Goal: Transaction & Acquisition: Purchase product/service

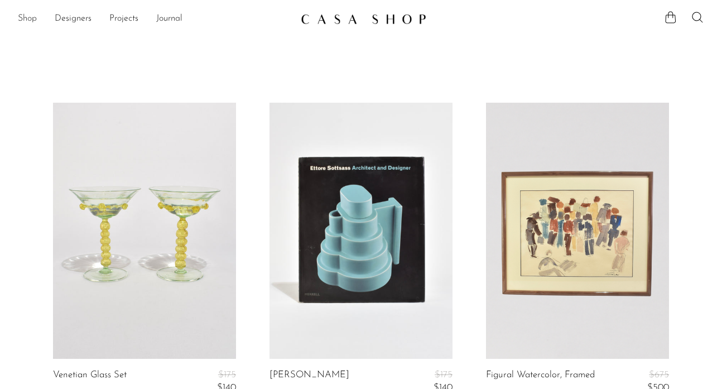
click at [23, 20] on link "Shop" at bounding box center [27, 19] width 19 height 15
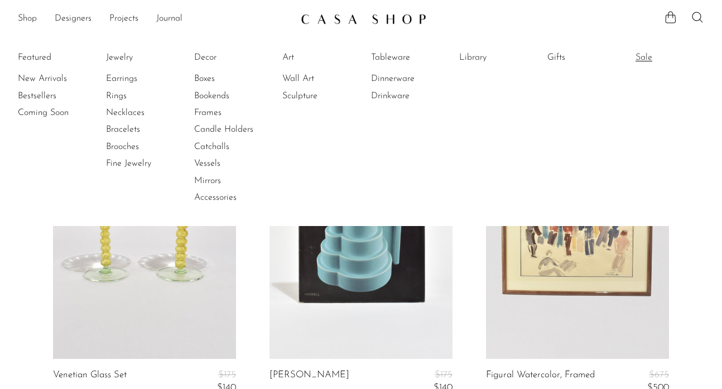
click at [646, 54] on link "Sale" at bounding box center [678, 57] width 84 height 12
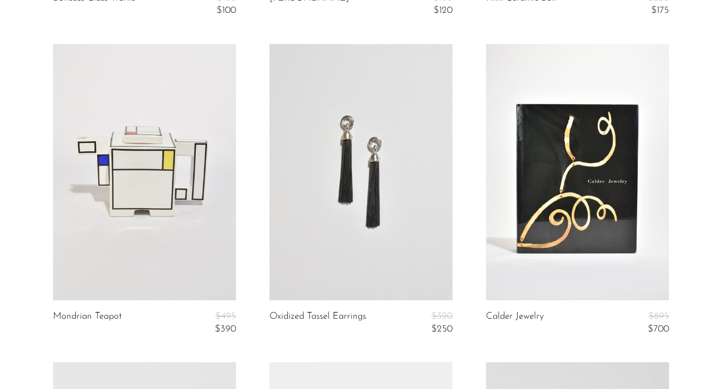
scroll to position [1991, 0]
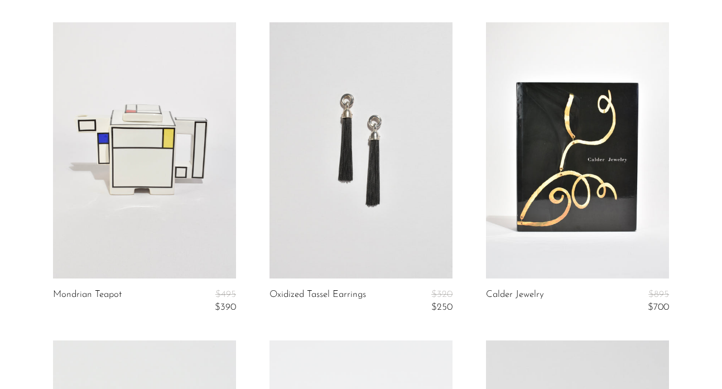
click at [396, 195] on link at bounding box center [361, 150] width 183 height 256
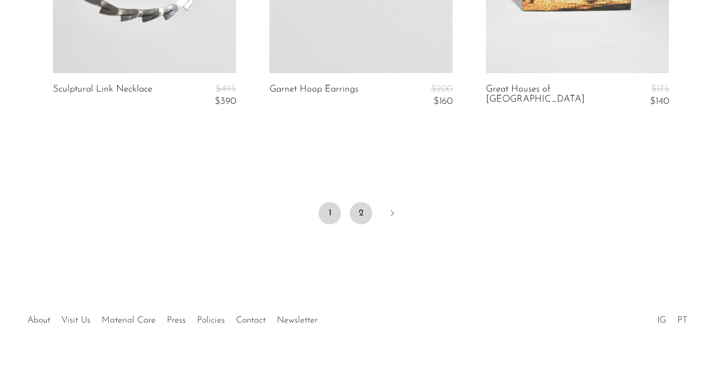
scroll to position [3788, 0]
click at [362, 208] on link "2" at bounding box center [361, 214] width 22 height 22
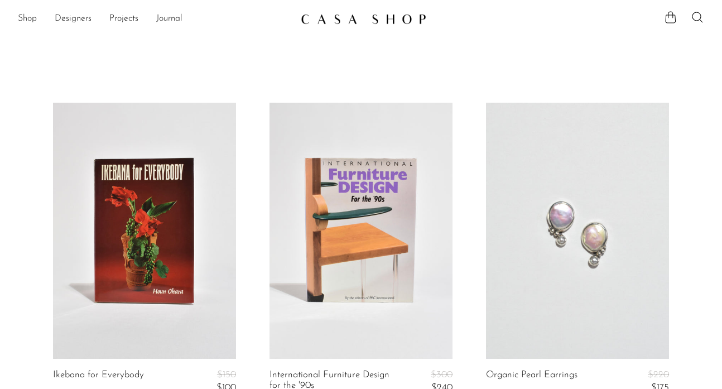
click at [30, 21] on link "Shop" at bounding box center [27, 19] width 19 height 15
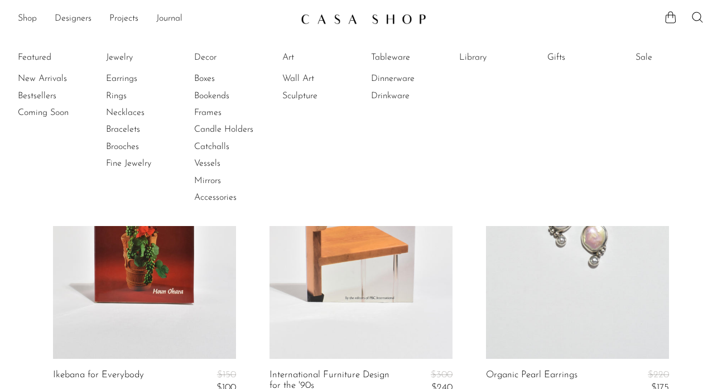
click at [37, 56] on li "Featured New Arrivals Bestsellers Coming Soon" at bounding box center [52, 128] width 69 height 162
click at [33, 17] on link "Shop" at bounding box center [27, 19] width 19 height 15
click at [358, 22] on img at bounding box center [364, 18] width 126 height 11
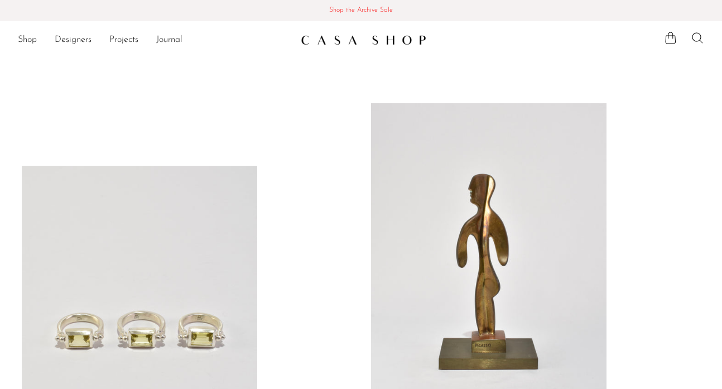
click at [363, 9] on span "Shop the Archive Sale" at bounding box center [361, 10] width 704 height 12
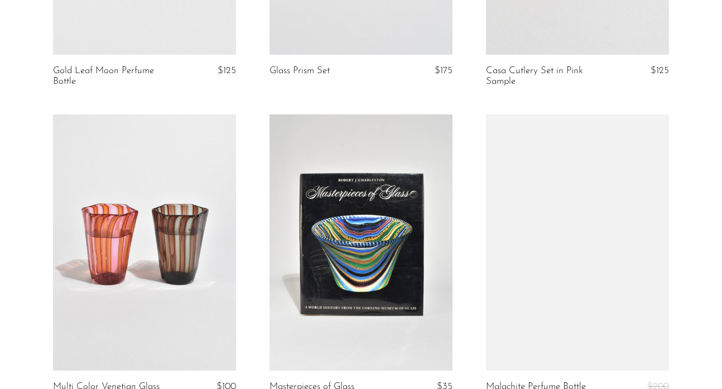
scroll to position [1656, 0]
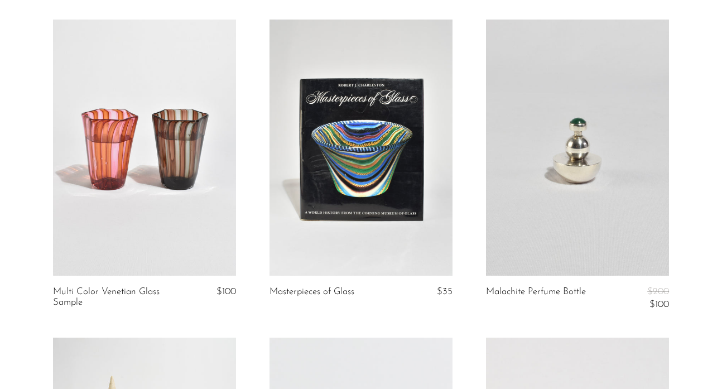
click at [146, 238] on link at bounding box center [144, 148] width 183 height 256
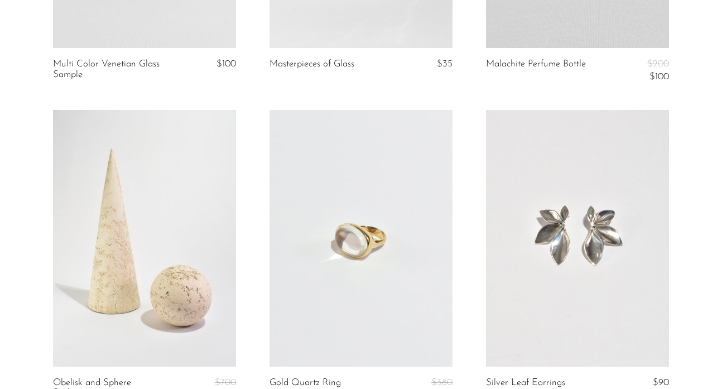
scroll to position [1980, 0]
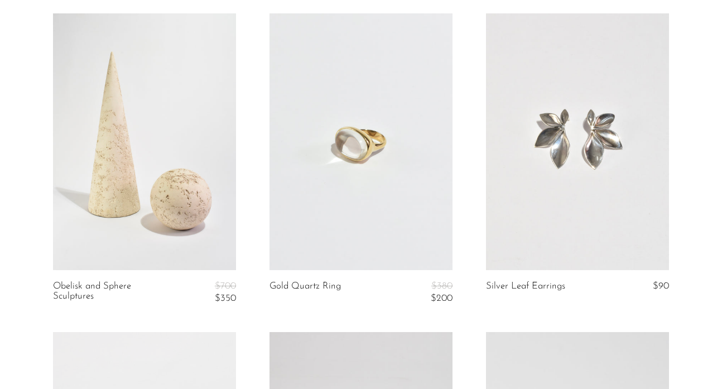
click at [560, 154] on link at bounding box center [577, 141] width 183 height 256
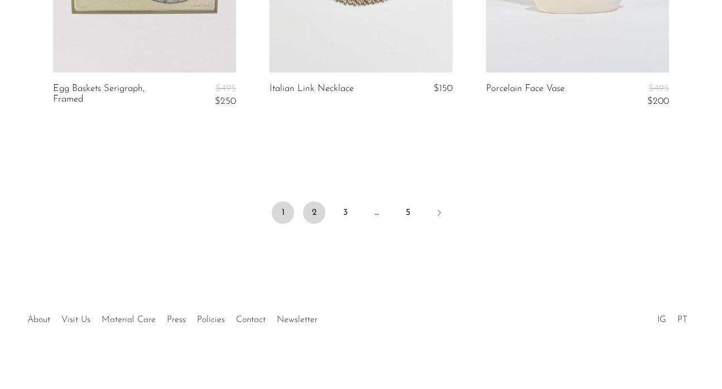
scroll to position [3769, 0]
click at [315, 202] on link "2" at bounding box center [314, 213] width 22 height 22
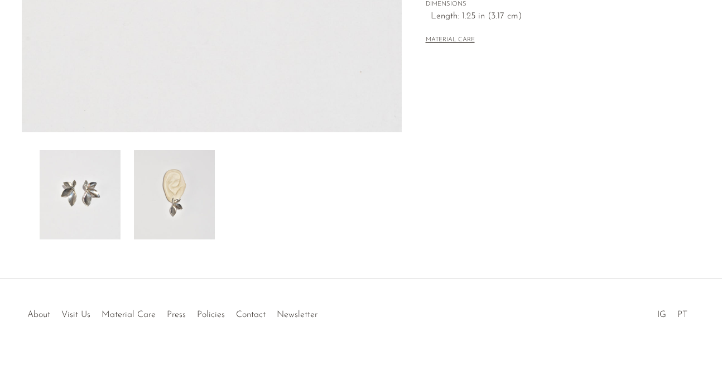
click at [187, 222] on img at bounding box center [174, 194] width 81 height 89
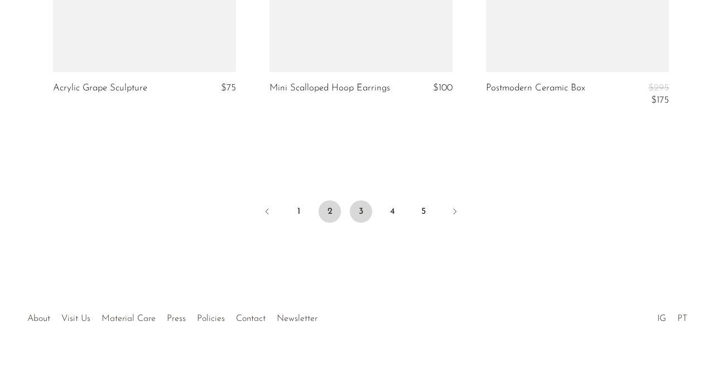
scroll to position [3742, 0]
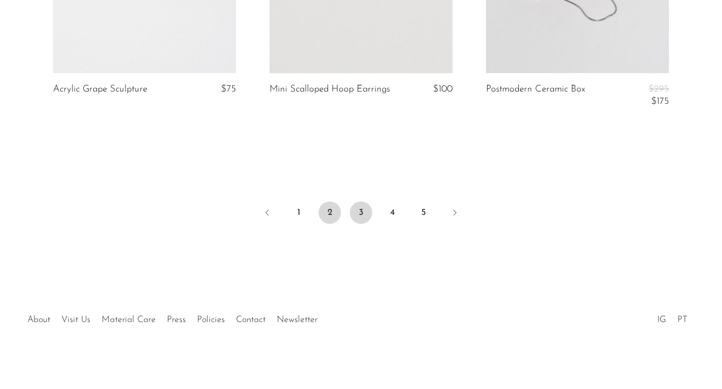
click at [363, 208] on link "3" at bounding box center [361, 213] width 22 height 22
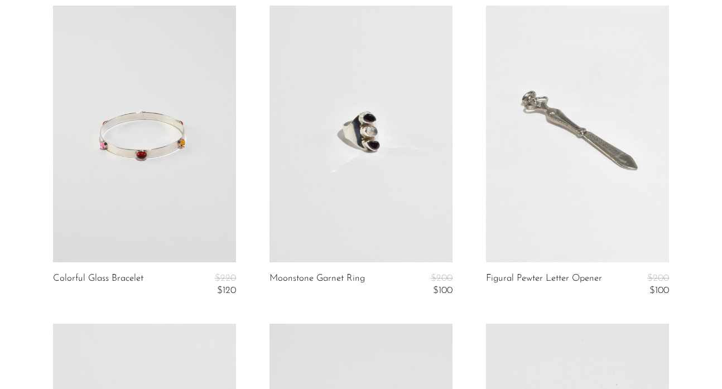
scroll to position [416, 0]
click at [207, 166] on link at bounding box center [144, 133] width 183 height 256
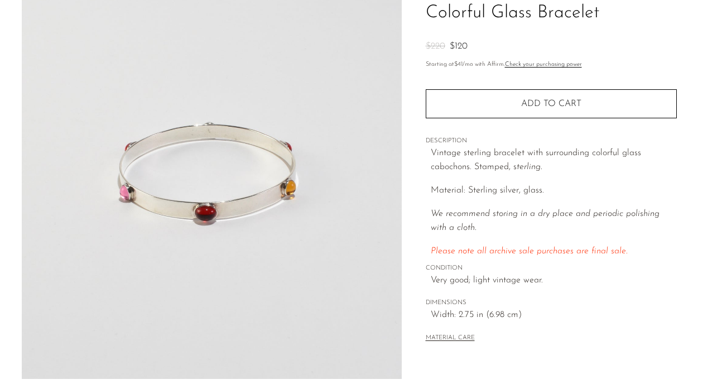
scroll to position [338, 0]
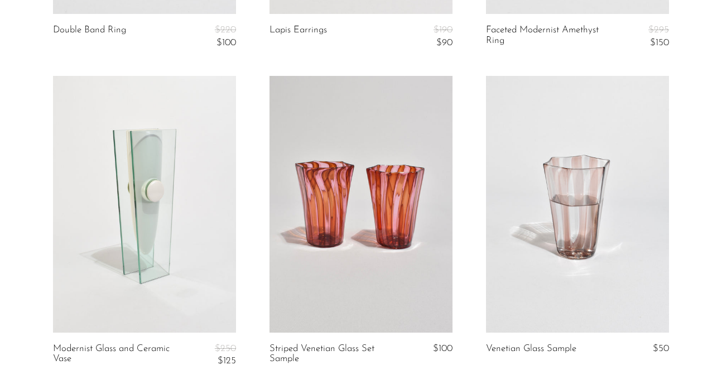
scroll to position [1329, 0]
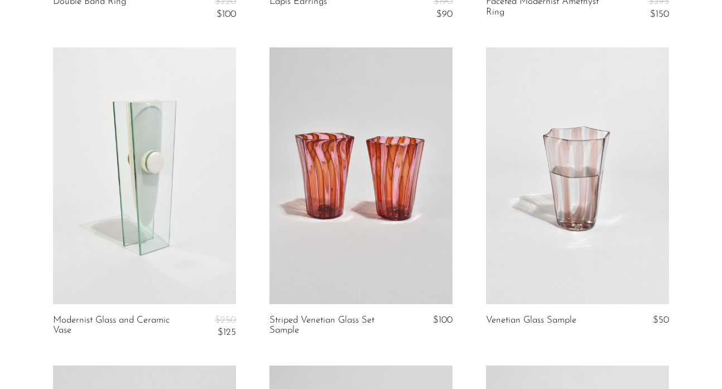
click at [370, 219] on link at bounding box center [361, 175] width 183 height 256
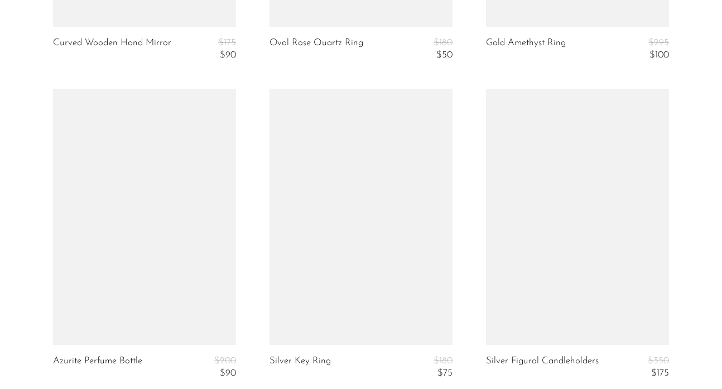
scroll to position [3716, 0]
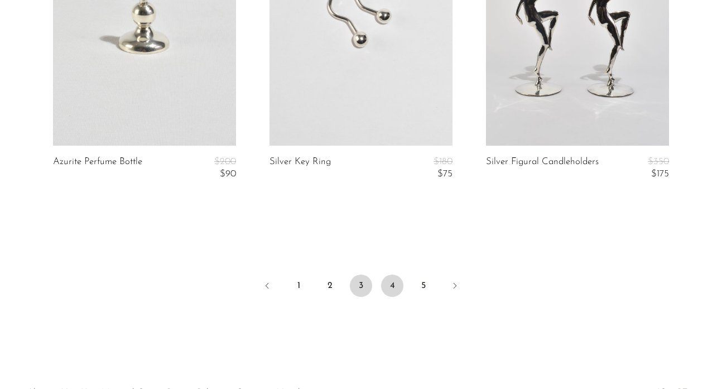
click at [390, 277] on link "4" at bounding box center [392, 286] width 22 height 22
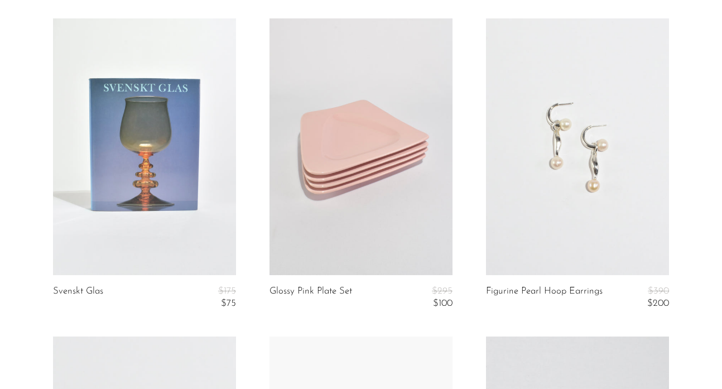
scroll to position [1306, 0]
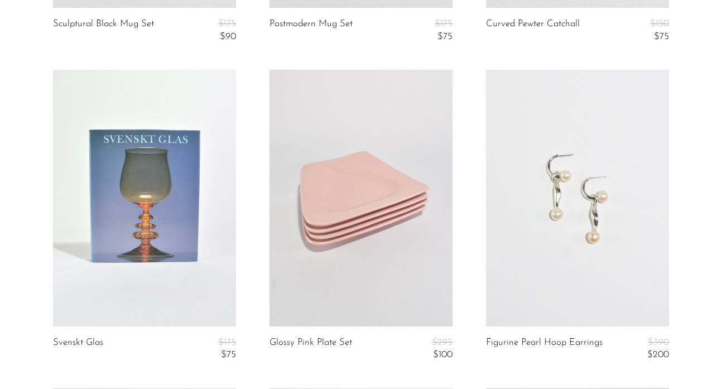
click at [534, 197] on link at bounding box center [577, 198] width 183 height 256
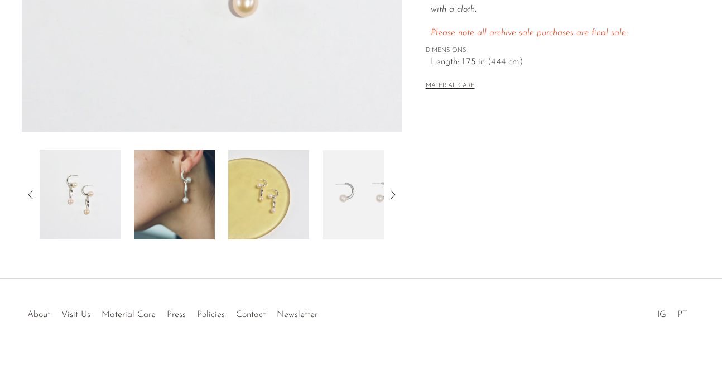
click at [151, 200] on img at bounding box center [174, 194] width 81 height 89
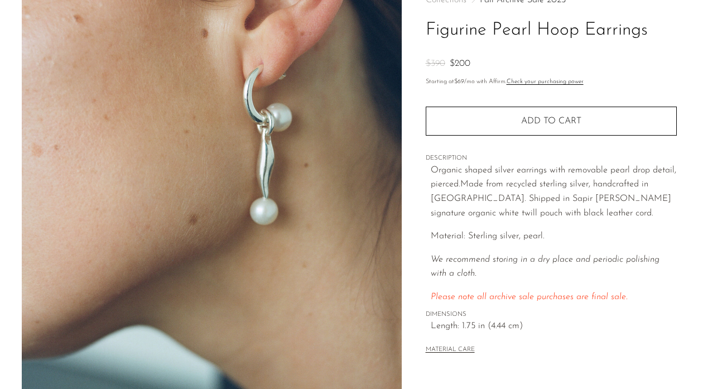
scroll to position [19, 0]
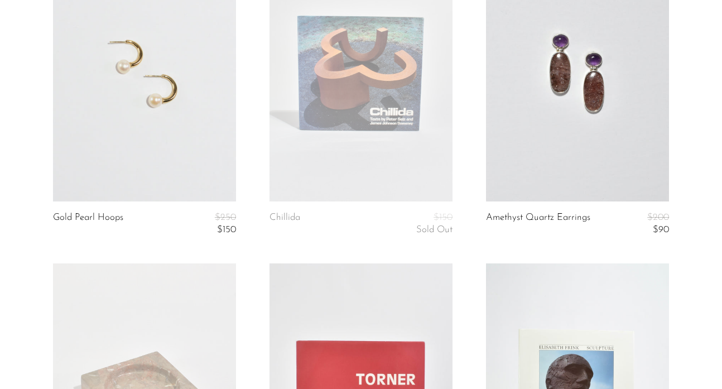
scroll to position [1688, 0]
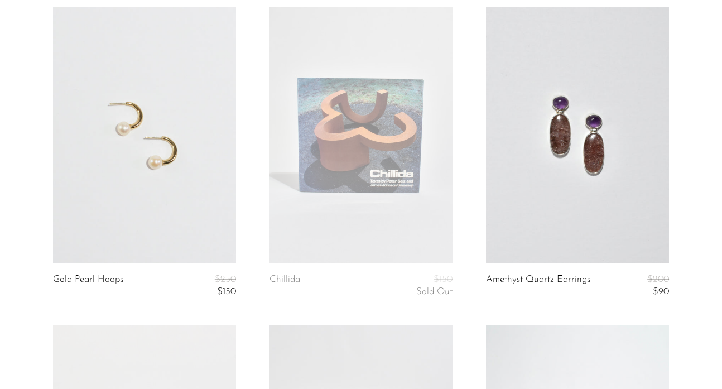
click at [174, 199] on link at bounding box center [144, 135] width 183 height 256
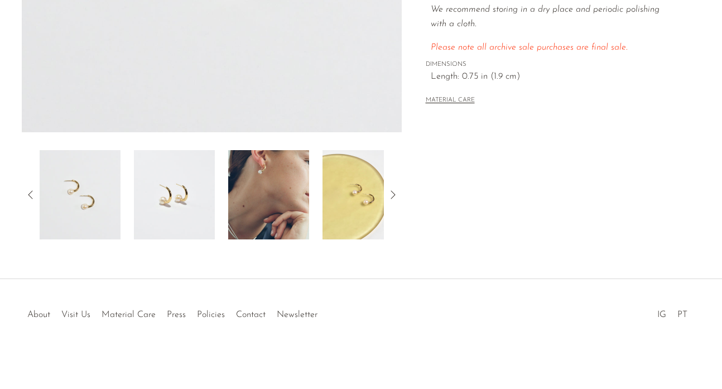
click at [266, 187] on img at bounding box center [268, 194] width 81 height 89
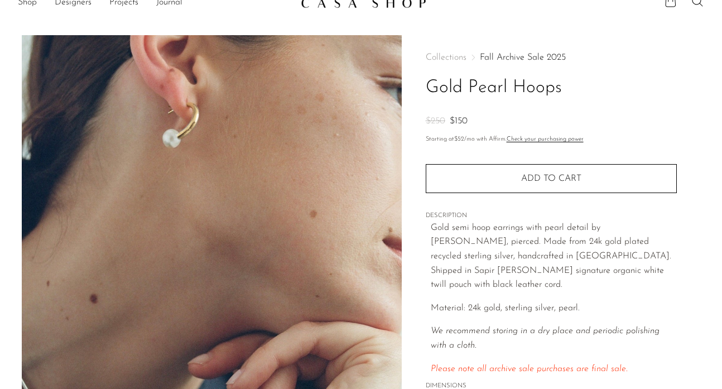
scroll to position [16, 0]
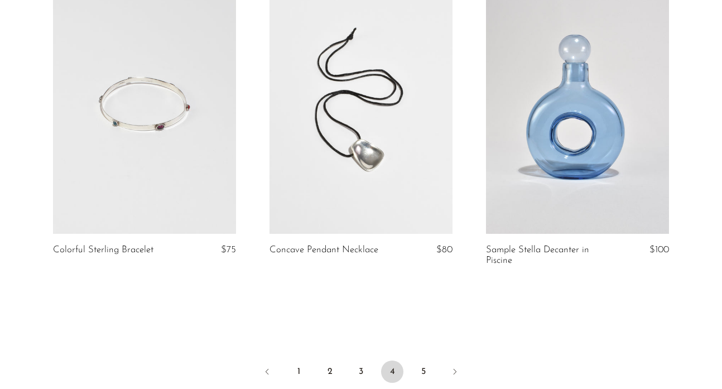
scroll to position [3638, 0]
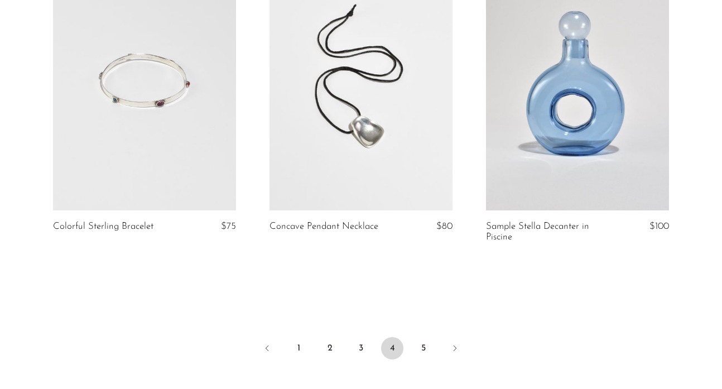
click at [373, 162] on link at bounding box center [361, 82] width 183 height 256
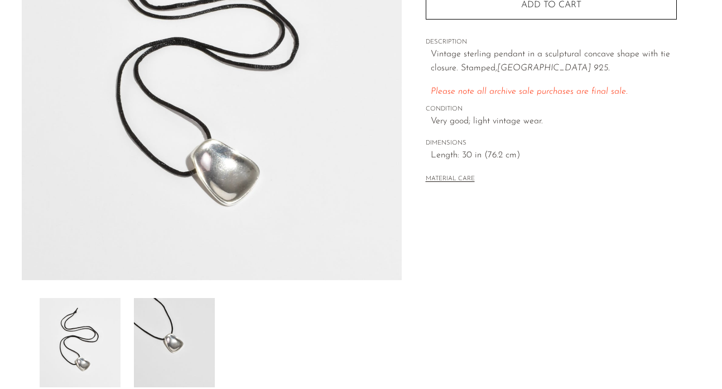
scroll to position [210, 0]
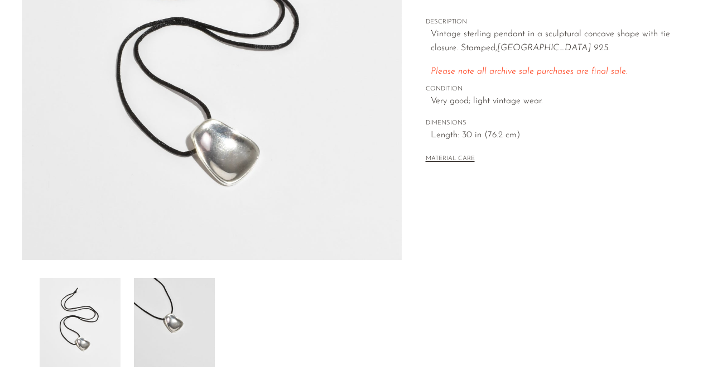
click at [191, 320] on img at bounding box center [174, 322] width 81 height 89
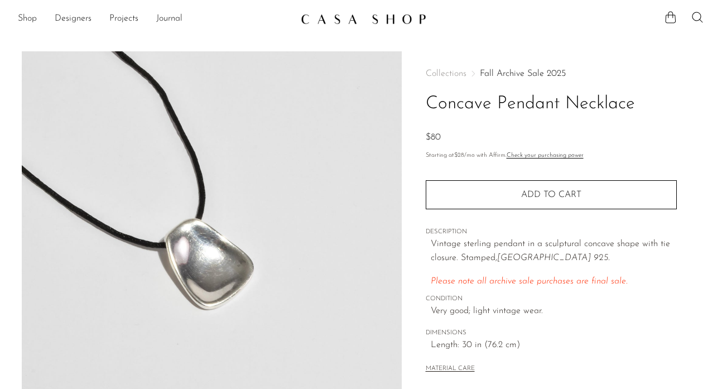
scroll to position [0, 0]
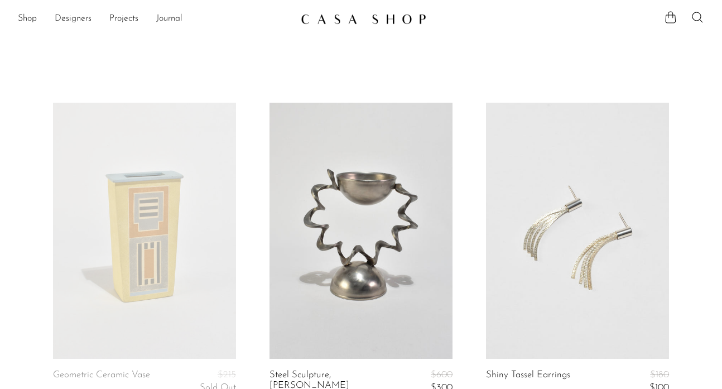
scroll to position [3638, 0]
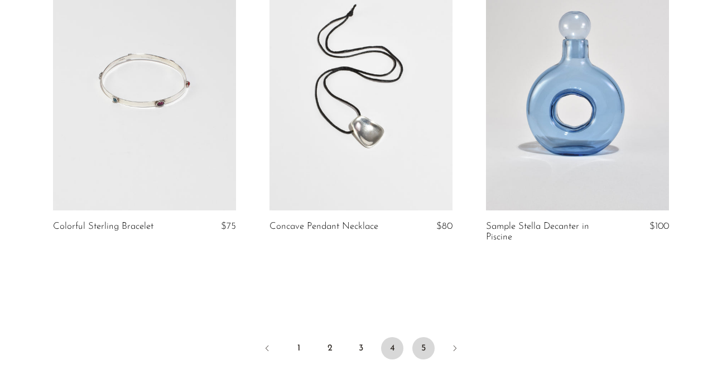
click at [423, 341] on link "5" at bounding box center [424, 348] width 22 height 22
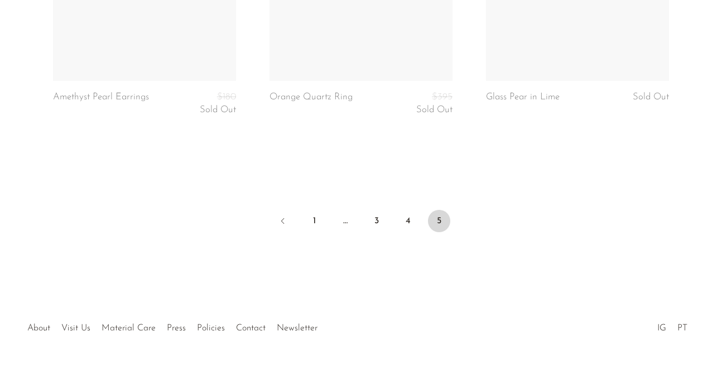
scroll to position [3783, 0]
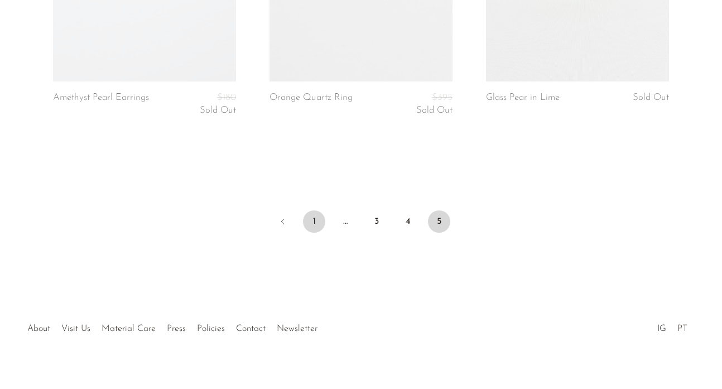
click at [316, 210] on link "1" at bounding box center [314, 221] width 22 height 22
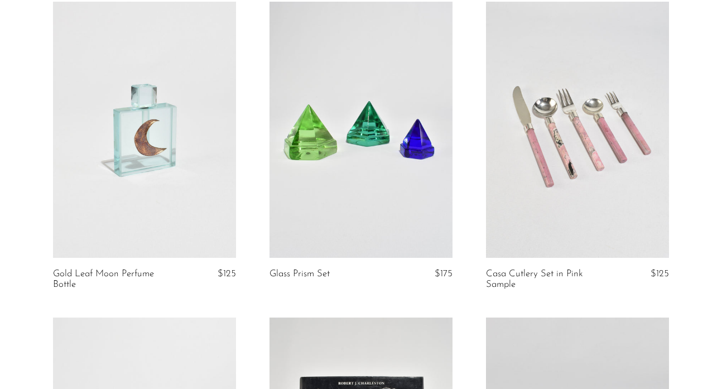
scroll to position [1466, 0]
